Goal: Check status: Check status

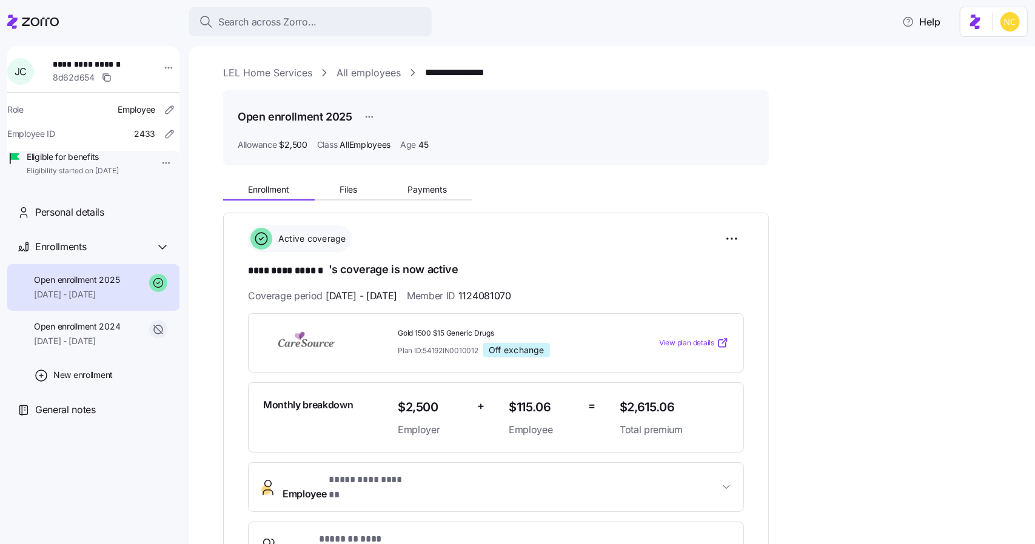
scroll to position [121, 0]
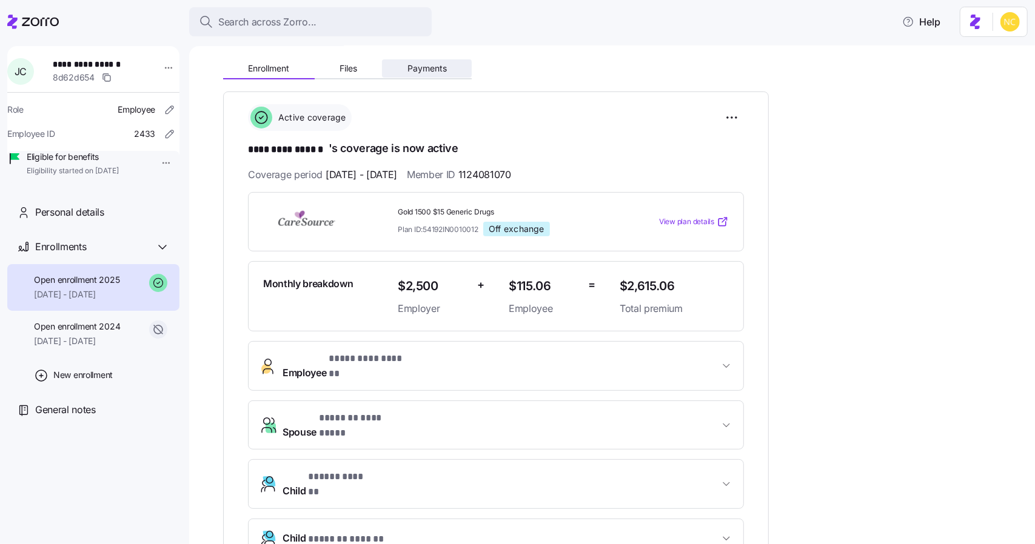
click at [421, 75] on button "Payments" at bounding box center [427, 68] width 90 height 18
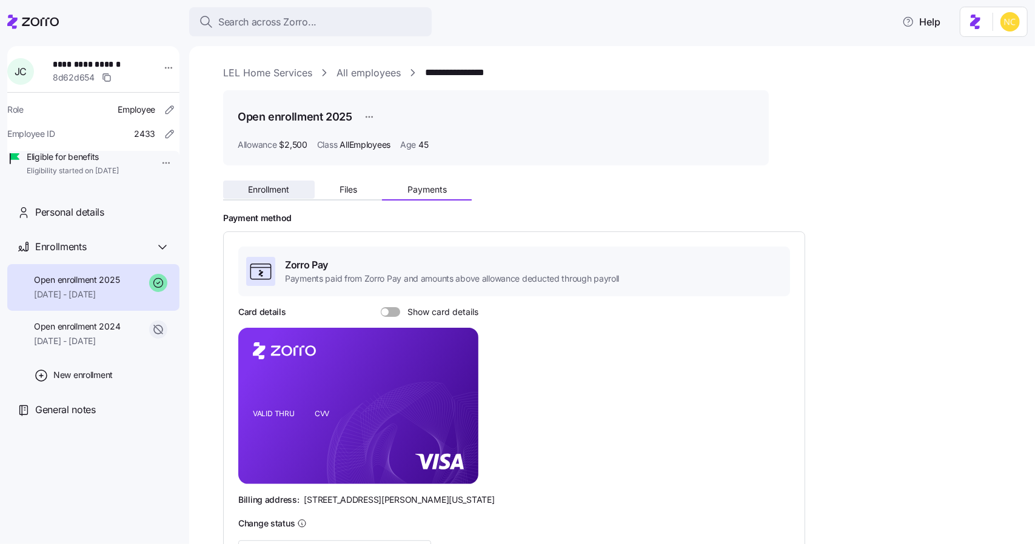
click at [278, 190] on span "Enrollment" at bounding box center [268, 190] width 41 height 8
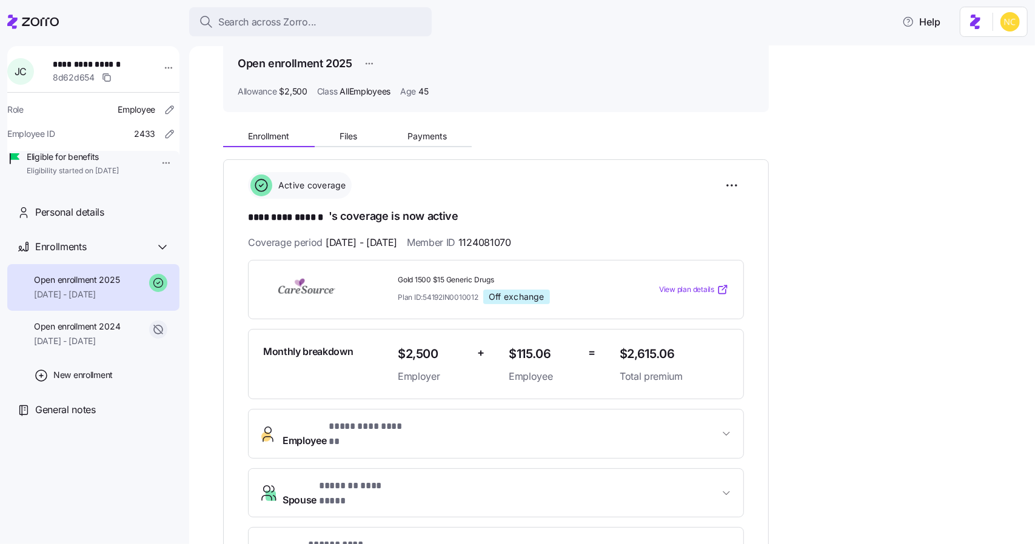
scroll to position [61, 0]
